Goal: Task Accomplishment & Management: Use online tool/utility

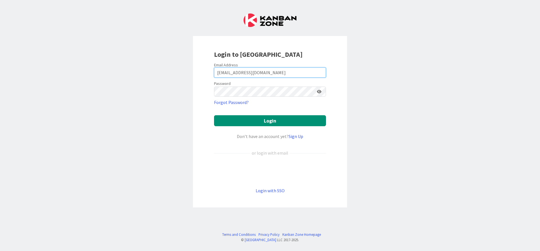
click at [249, 68] on input "[EMAIL_ADDRESS][DOMAIN_NAME]" at bounding box center [270, 73] width 112 height 10
drag, startPoint x: 348, startPoint y: 118, endPoint x: 317, endPoint y: 120, distance: 31.3
click at [348, 118] on div "Login to [GEOGRAPHIC_DATA] Email Address [EMAIL_ADDRESS][DOMAIN_NAME] Password …" at bounding box center [270, 125] width 540 height 251
click at [317, 120] on button "Login" at bounding box center [270, 120] width 112 height 11
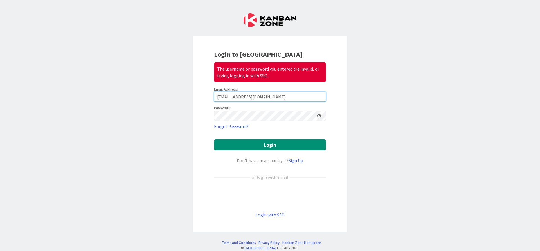
click at [260, 92] on input "[EMAIL_ADDRESS][DOMAIN_NAME]" at bounding box center [270, 97] width 112 height 10
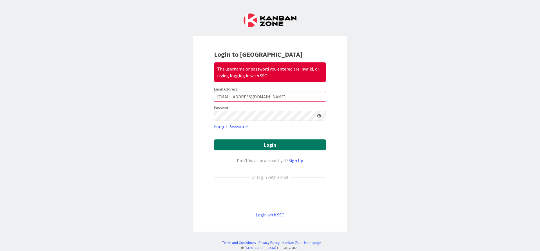
click at [295, 150] on button "Login" at bounding box center [270, 145] width 112 height 11
click at [317, 116] on icon at bounding box center [319, 116] width 5 height 4
click at [284, 144] on button "Login" at bounding box center [270, 145] width 112 height 11
click at [286, 146] on button "Login" at bounding box center [270, 145] width 112 height 11
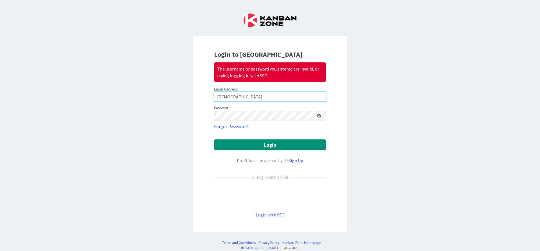
click at [289, 100] on input "[DEMOGRAPHIC_DATA]" at bounding box center [270, 97] width 112 height 10
type input "[EMAIL_ADDRESS][DOMAIN_NAME]"
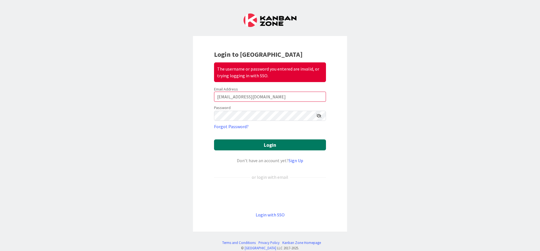
click at [297, 144] on button "Login" at bounding box center [270, 145] width 112 height 11
click at [51, 129] on div "Login to Kanban Zone The username or password you entered are invalid, or tryin…" at bounding box center [270, 125] width 540 height 251
click at [220, 146] on button "Login" at bounding box center [270, 145] width 112 height 11
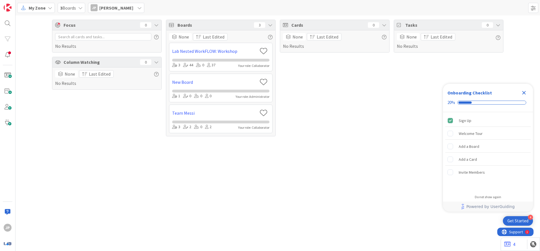
click at [521, 91] on icon "Close Checklist" at bounding box center [524, 92] width 7 height 7
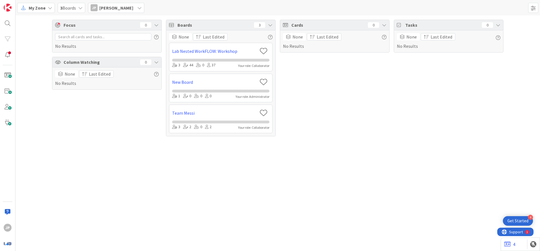
click at [89, 7] on div "[PERSON_NAME] Priest" at bounding box center [116, 8] width 56 height 10
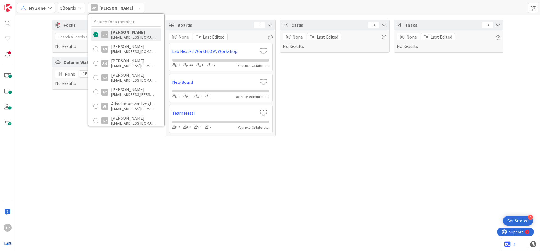
click at [77, 4] on div "3 Boards" at bounding box center [72, 8] width 28 height 10
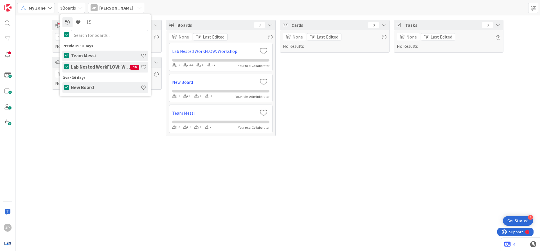
click at [93, 55] on h4 "Team Messi" at bounding box center [106, 56] width 70 height 6
click at [96, 57] on h4 "Team Messi" at bounding box center [106, 56] width 70 height 6
click at [65, 7] on span "3 Boards" at bounding box center [68, 8] width 16 height 7
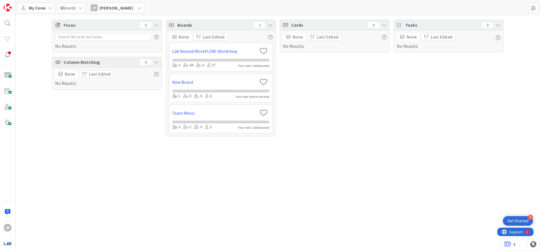
click at [32, 8] on span "My Zone" at bounding box center [37, 8] width 17 height 7
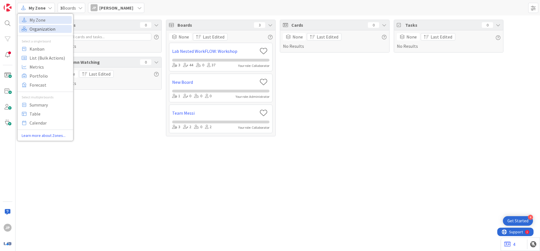
click at [53, 32] on span "Organization" at bounding box center [50, 29] width 41 height 8
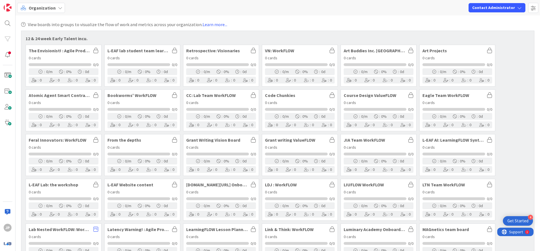
click at [41, 7] on span "Organization" at bounding box center [42, 8] width 27 height 7
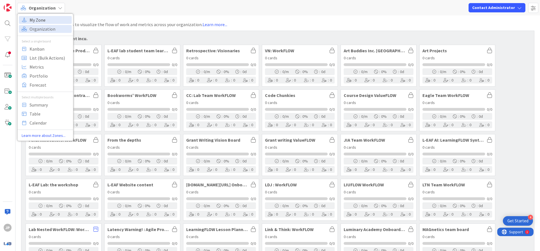
click at [38, 17] on span "My Zone" at bounding box center [50, 20] width 41 height 8
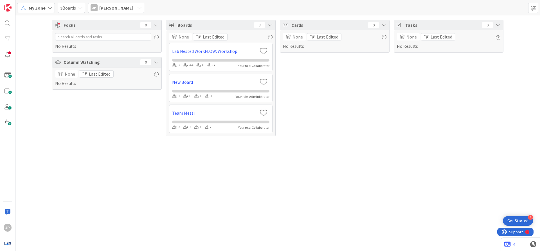
click at [99, 6] on div "[PERSON_NAME] Priest" at bounding box center [116, 8] width 56 height 10
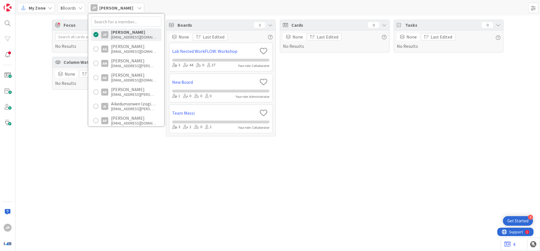
click at [70, 9] on span "3 Boards" at bounding box center [68, 8] width 16 height 7
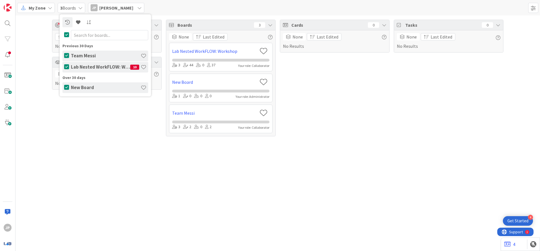
click at [92, 55] on h4 "Team Messi" at bounding box center [106, 56] width 70 height 6
click at [102, 55] on h4 "Team Messi" at bounding box center [106, 56] width 70 height 6
drag, startPoint x: 91, startPoint y: 122, endPoint x: 95, endPoint y: 107, distance: 16.1
click at [90, 122] on div "Focus 0 No Results Column Watching 0 None Last Edited No Results" at bounding box center [107, 78] width 110 height 117
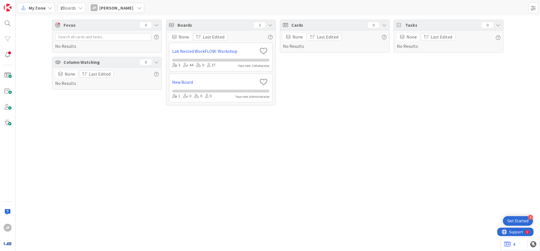
click at [52, 7] on icon at bounding box center [50, 8] width 5 height 5
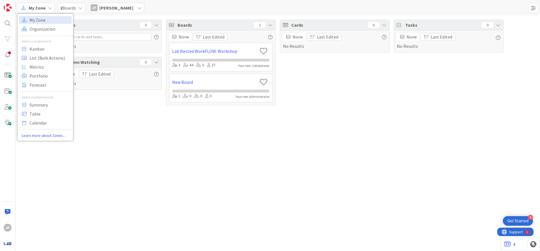
click at [112, 135] on div "Focus 0 No Results Column Watching 0 None Last Edited No Results Boards 2 None …" at bounding box center [277, 133] width 525 height 236
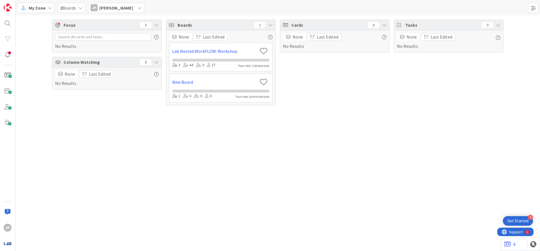
click at [73, 12] on div "2 Boards" at bounding box center [72, 8] width 28 height 10
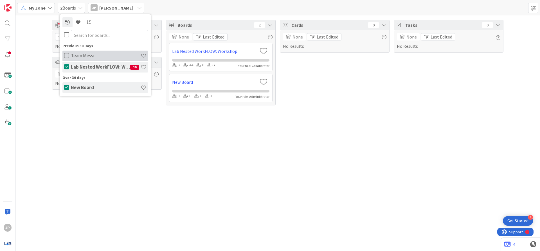
click at [83, 56] on h4 "Team Messi" at bounding box center [106, 56] width 70 height 6
click at [80, 66] on h4 "Lab Nested WorkFLOW: Workshop" at bounding box center [100, 67] width 59 height 6
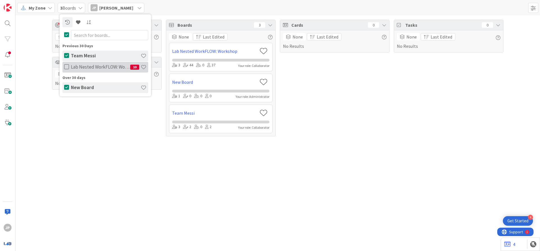
click at [86, 66] on h4 "Lab Nested WorkFLOW: Workshop" at bounding box center [100, 67] width 59 height 6
click at [89, 105] on div "Focus 0 No Results Column Watching 0 None Last Edited No Results" at bounding box center [107, 78] width 110 height 117
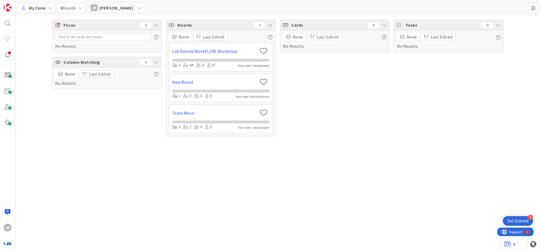
click at [183, 25] on span "Boards" at bounding box center [215, 25] width 74 height 7
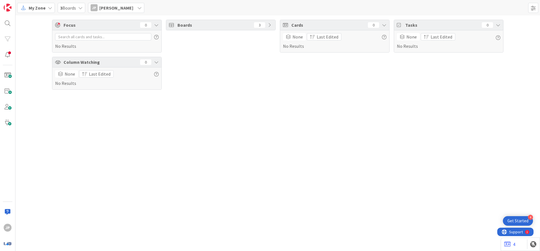
click at [185, 28] on span "Boards" at bounding box center [215, 25] width 74 height 7
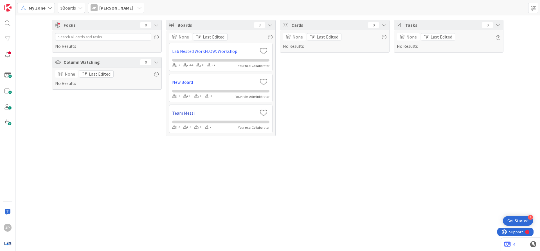
click at [183, 114] on link "Team Messi" at bounding box center [214, 113] width 85 height 7
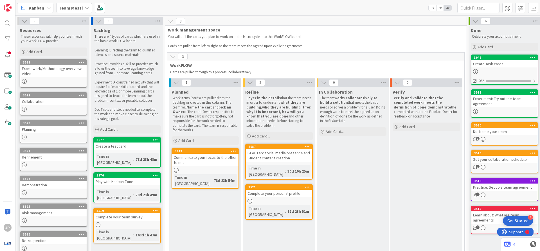
click at [494, 163] on div "Set your collaboration schedule" at bounding box center [505, 159] width 66 height 7
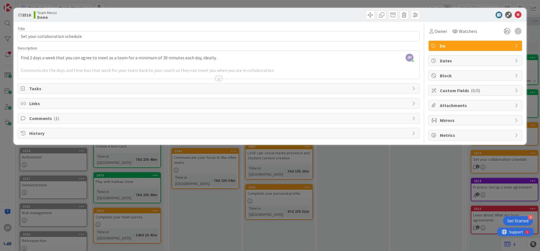
click at [220, 79] on div at bounding box center [219, 78] width 6 height 5
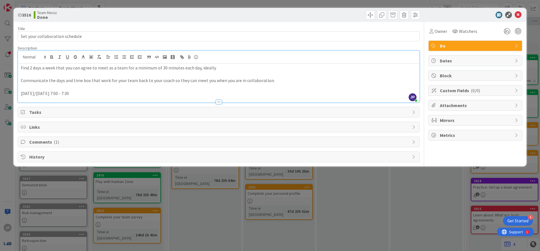
drag, startPoint x: 82, startPoint y: 93, endPoint x: 0, endPoint y: 101, distance: 81.8
click at [0, 101] on div "ID 3516 Team Messi Done Title 31 / 128 Set your collaboration schedule Descript…" at bounding box center [270, 125] width 540 height 251
